Goal: Information Seeking & Learning: Understand process/instructions

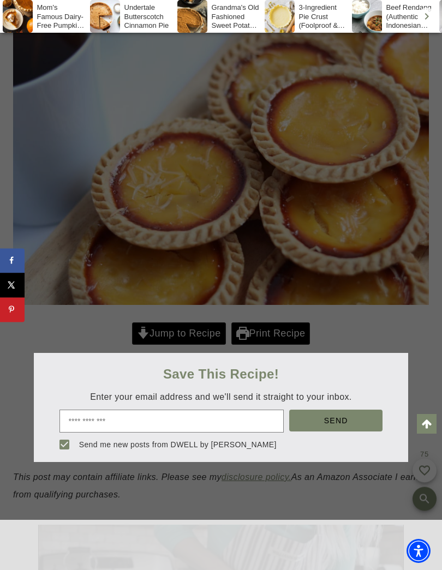
click at [179, 336] on div at bounding box center [221, 285] width 442 height 570
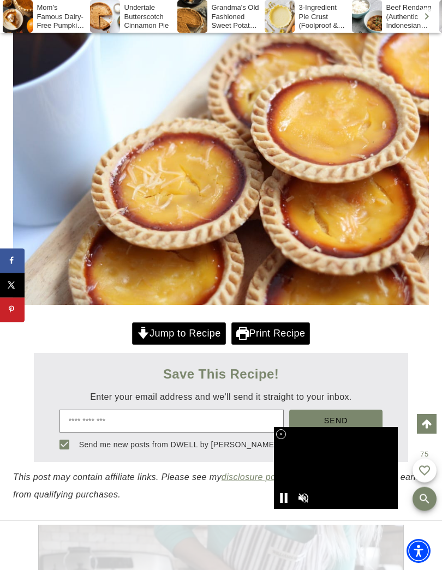
click at [153, 334] on link "Jump to Recipe" at bounding box center [179, 333] width 94 height 22
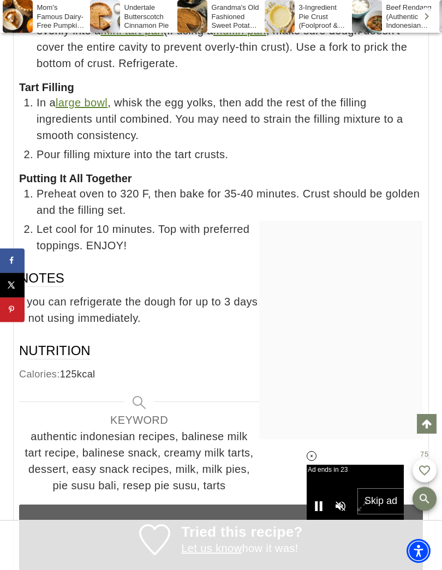
scroll to position [10366, 0]
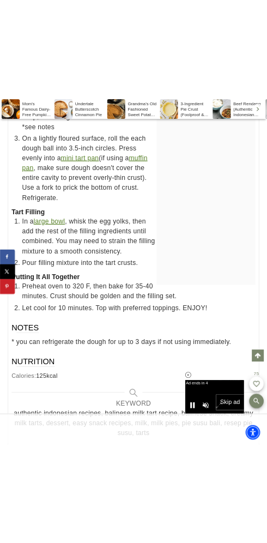
scroll to position [10985, 0]
